Goal: Use online tool/utility: Utilize a website feature to perform a specific function

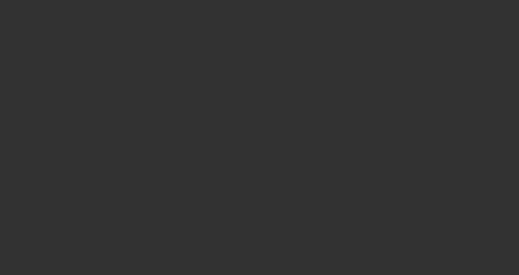
select select "3"
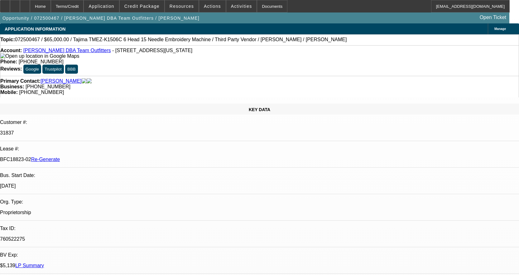
select select "0"
select select "0.1"
select select "4"
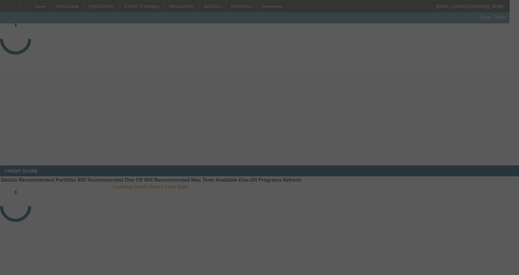
select select "4"
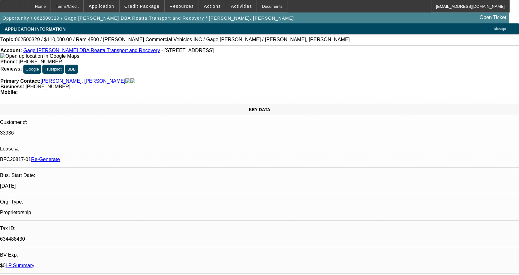
select select "0"
select select "3"
select select "0"
select select "6"
